Goal: Find specific page/section: Find specific page/section

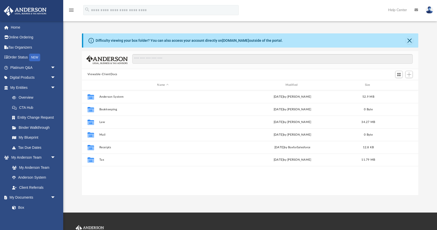
scroll to position [115, 336]
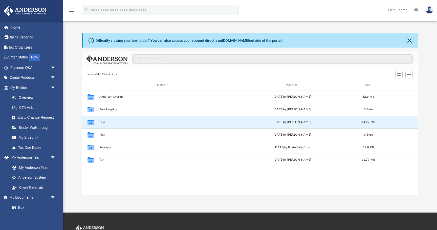
click at [102, 123] on button "Law" at bounding box center [162, 121] width 127 height 3
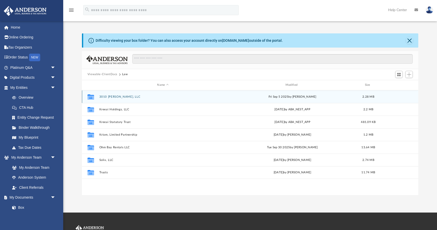
click at [115, 97] on button "3010 [PERSON_NAME], LLC" at bounding box center [162, 96] width 127 height 3
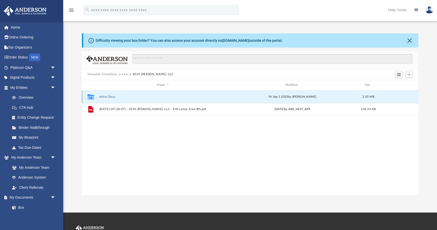
click at [107, 96] on button "Initial Docs" at bounding box center [162, 96] width 127 height 3
